Goal: Task Accomplishment & Management: Manage account settings

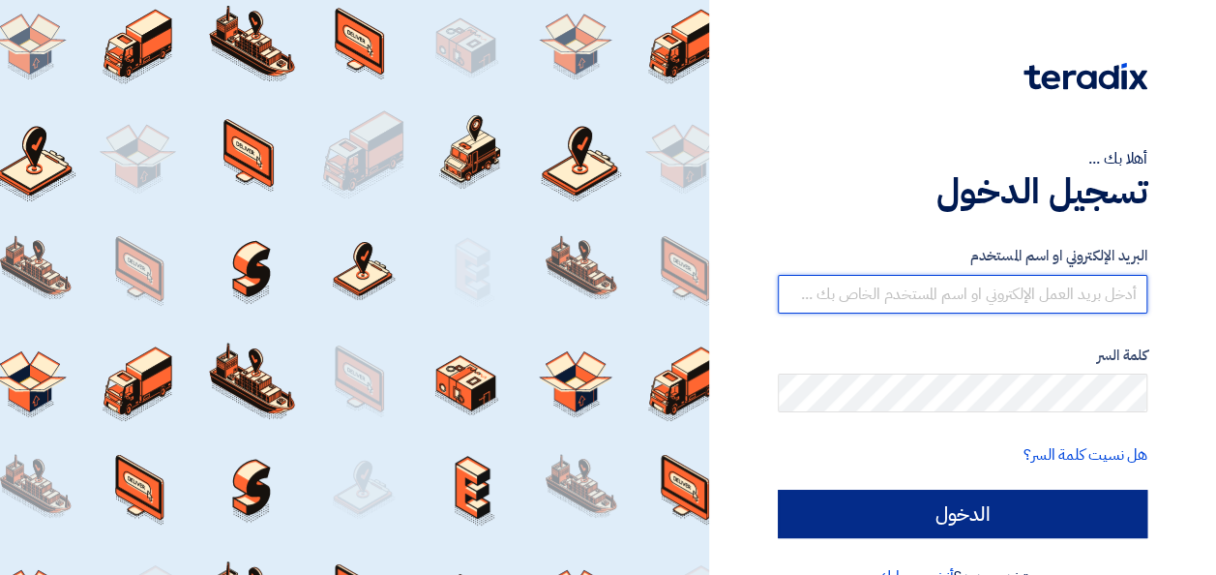
type input "[PERSON_NAME][EMAIL_ADDRESS][PERSON_NAME][DOMAIN_NAME]"
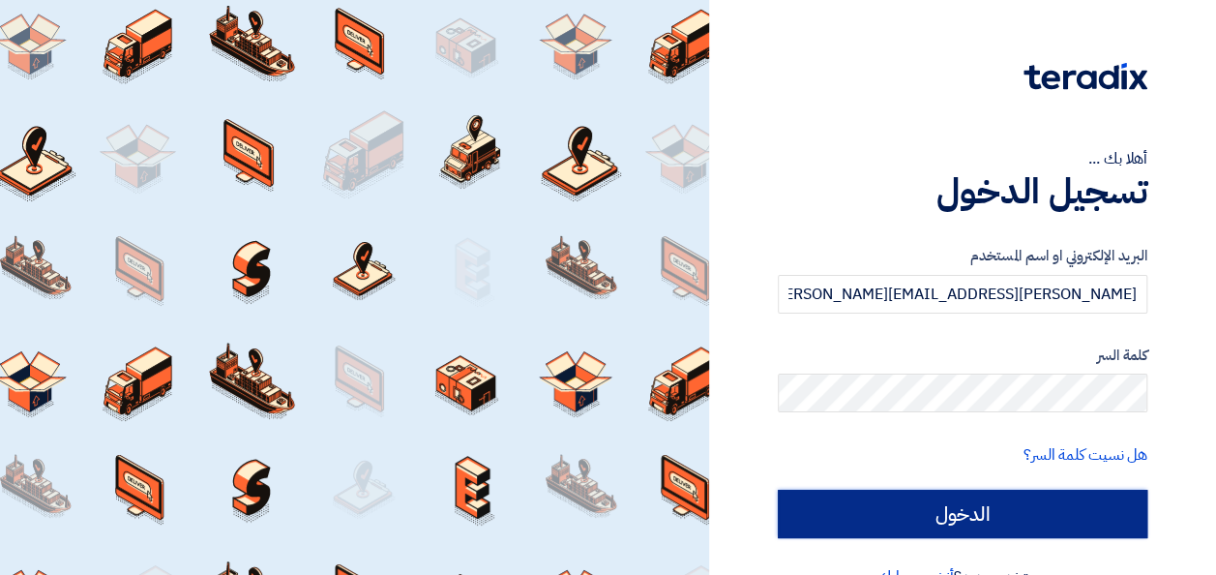
click at [885, 523] on input "الدخول" at bounding box center [963, 514] width 370 height 48
